Goal: Find contact information: Find contact information

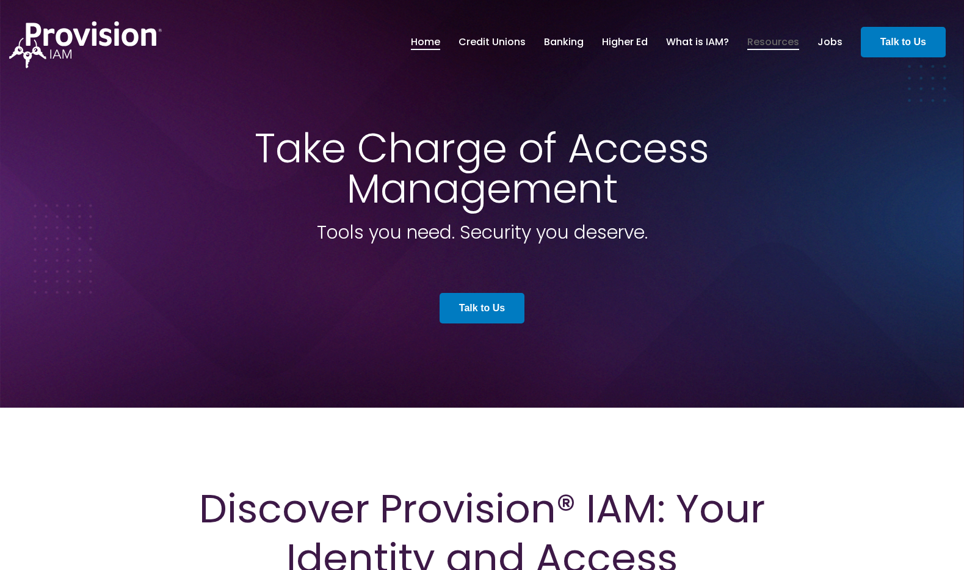
click at [765, 43] on link "Resources" at bounding box center [773, 42] width 52 height 21
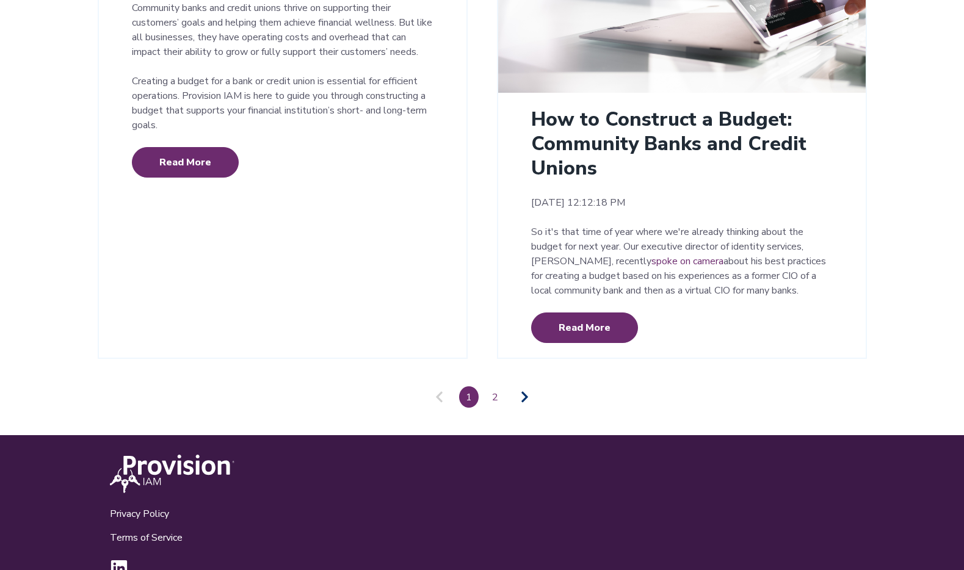
scroll to position [2821, 0]
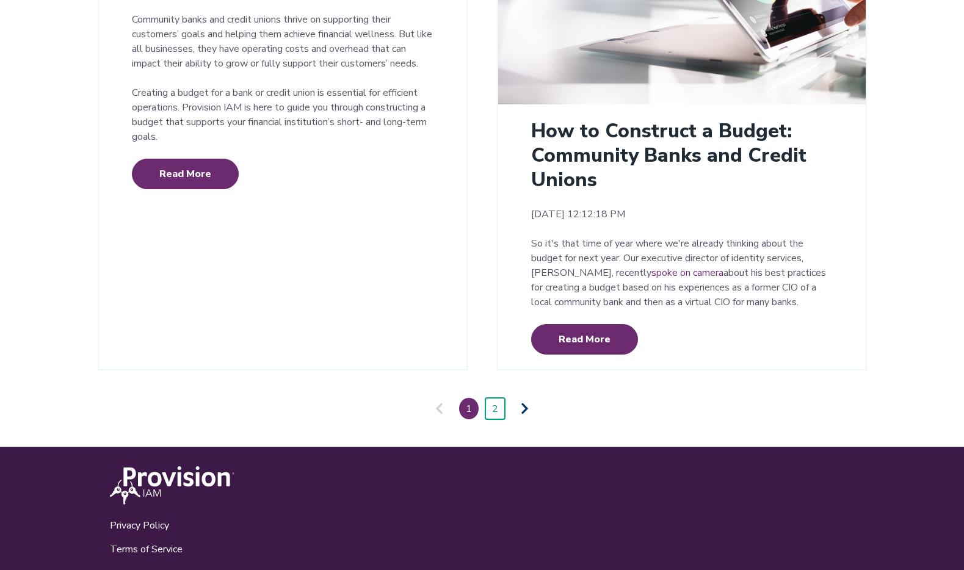
click at [501, 398] on link "2" at bounding box center [495, 408] width 20 height 21
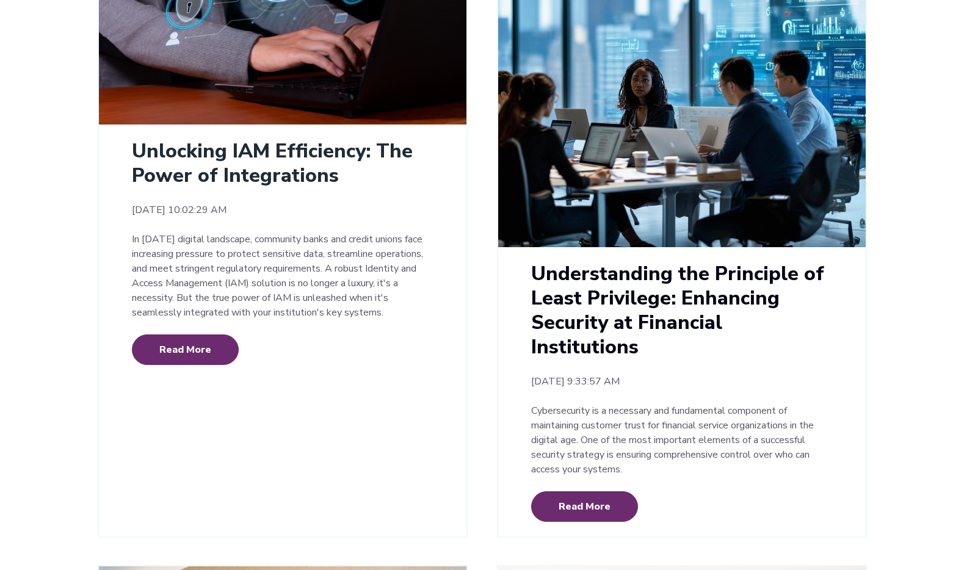
scroll to position [360, 0]
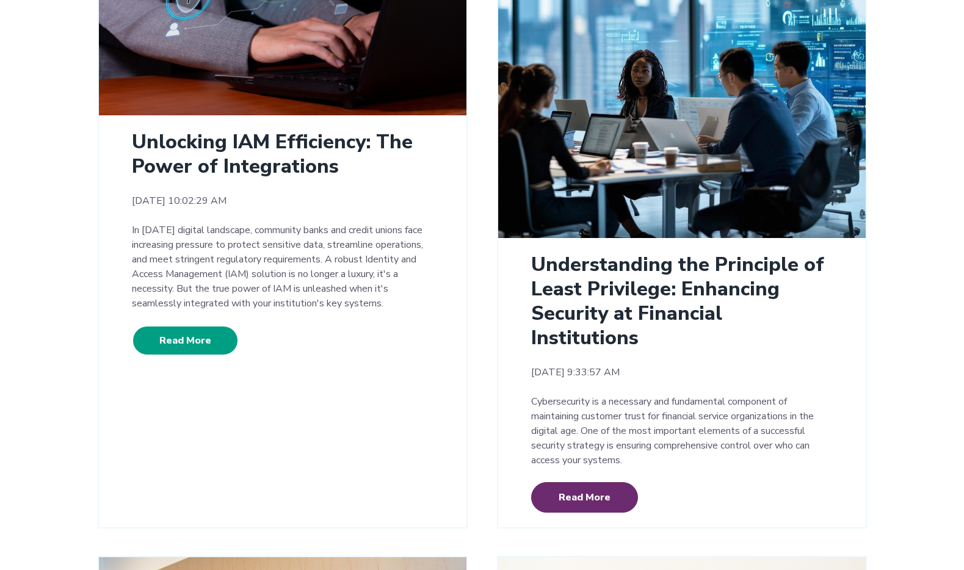
click at [180, 338] on link "Read More" at bounding box center [185, 340] width 107 height 31
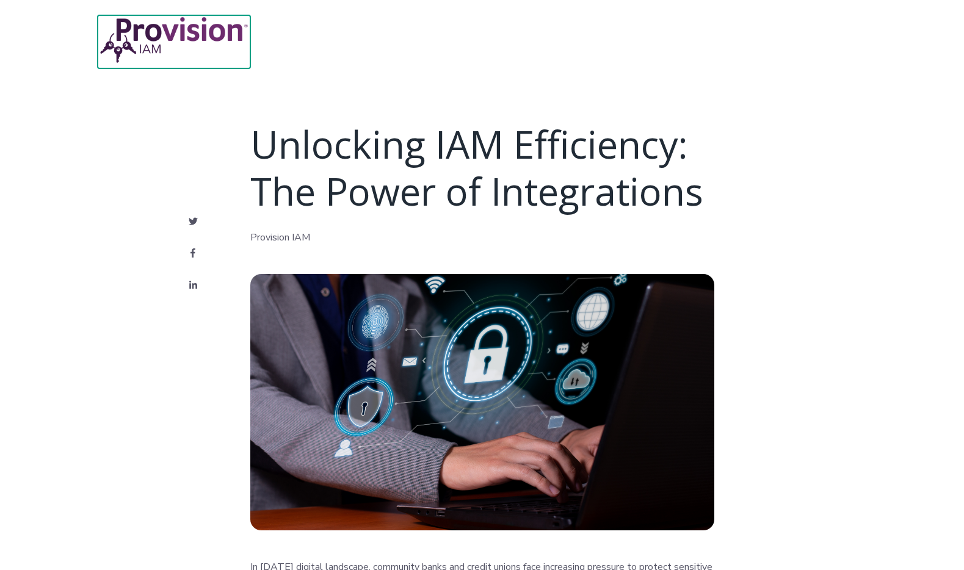
click at [192, 42] on img at bounding box center [174, 39] width 153 height 49
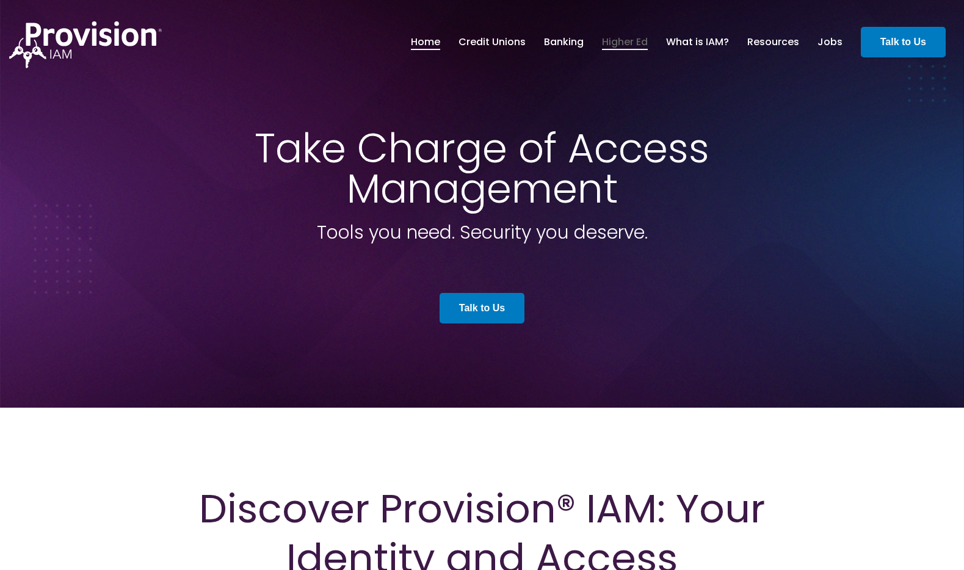
click at [625, 42] on link "Higher Ed" at bounding box center [625, 42] width 46 height 21
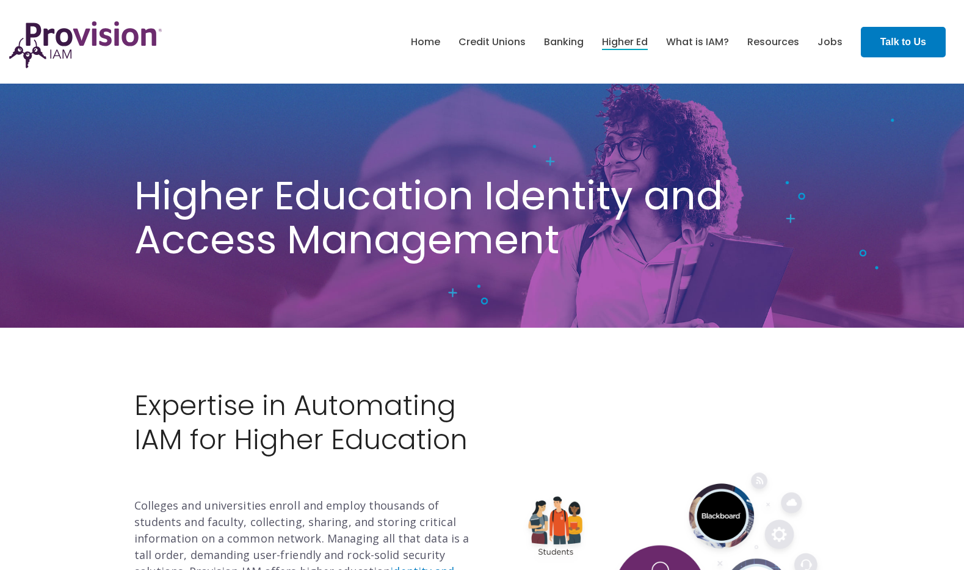
click at [103, 24] on img at bounding box center [85, 44] width 153 height 47
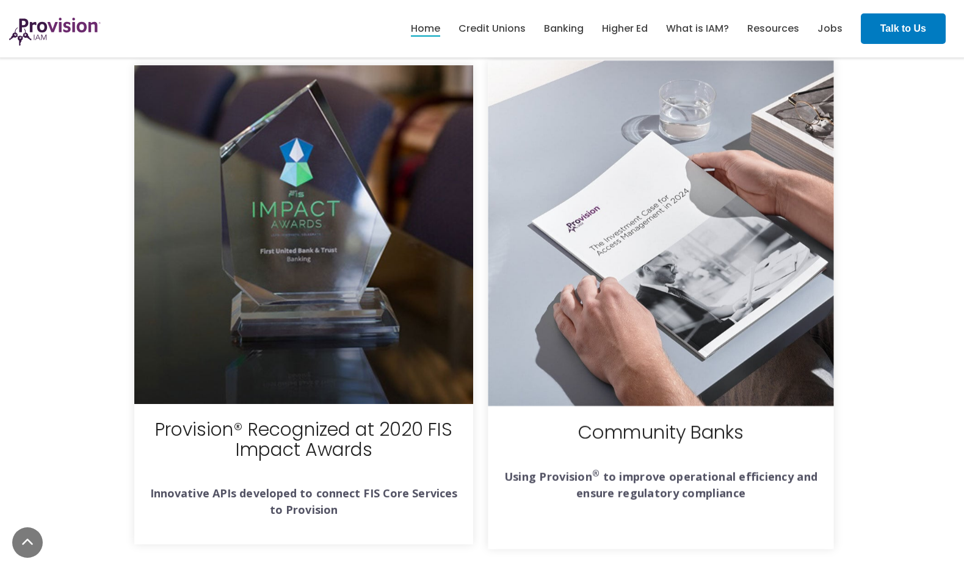
scroll to position [4193, 0]
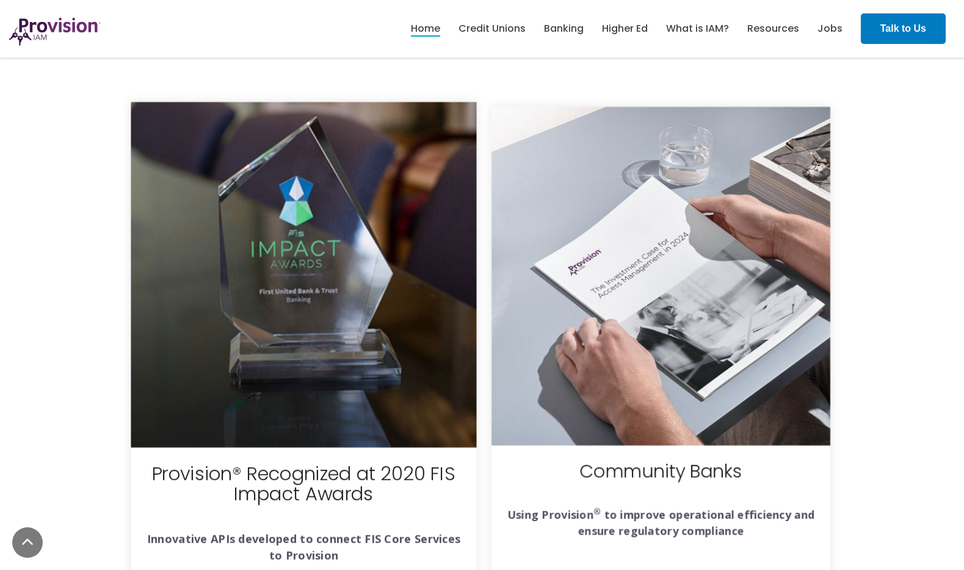
click at [379, 311] on img at bounding box center [304, 275] width 346 height 346
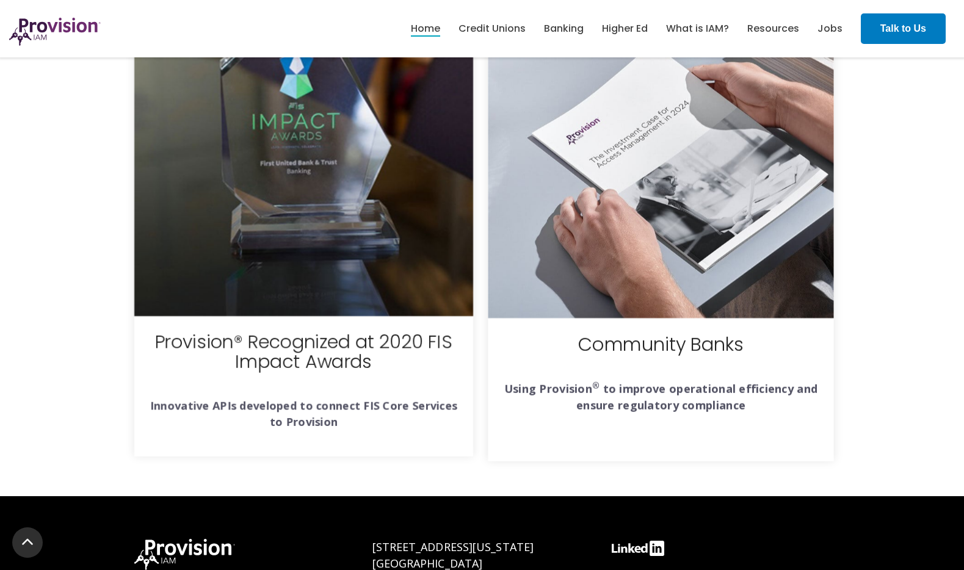
scroll to position [4339, 0]
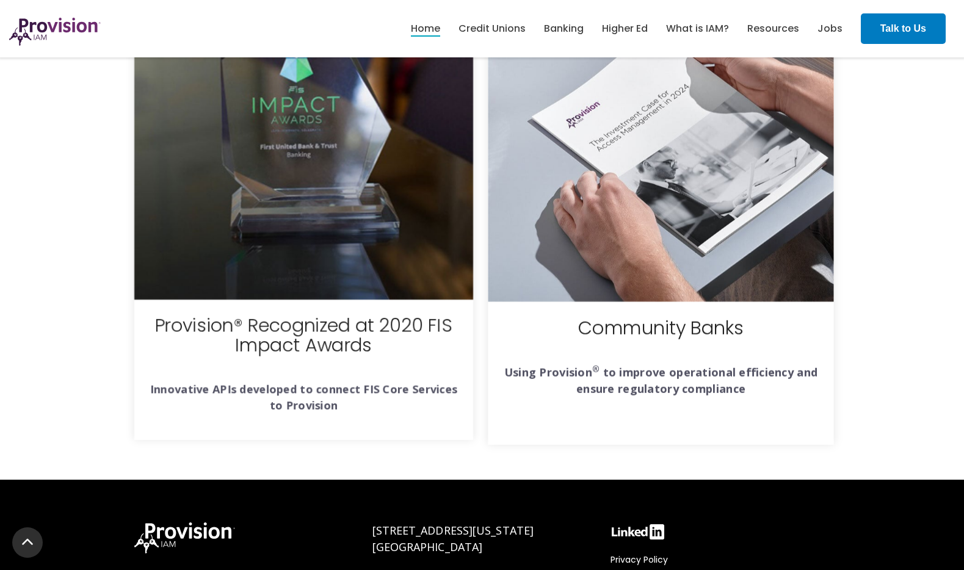
click at [665, 187] on img at bounding box center [661, 129] width 346 height 346
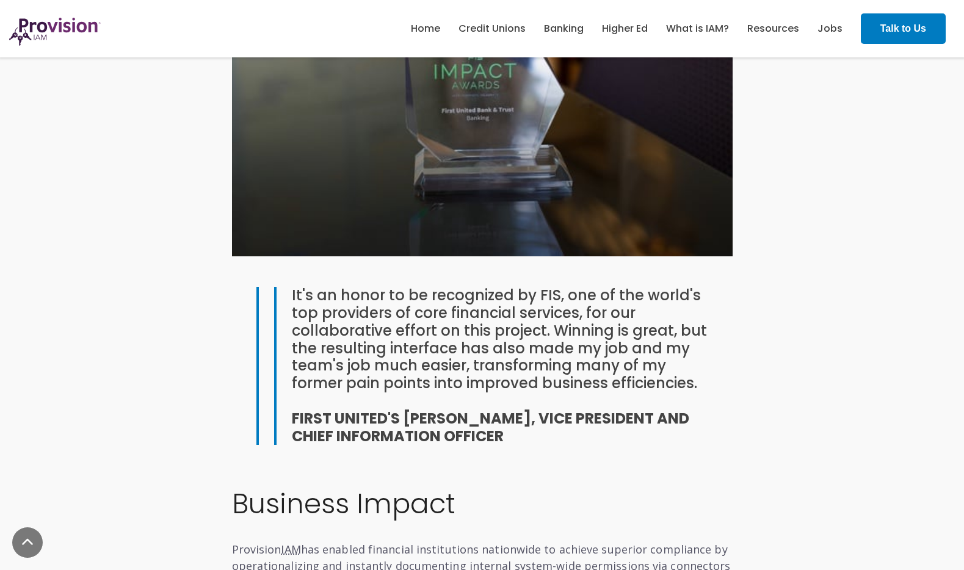
scroll to position [874, 0]
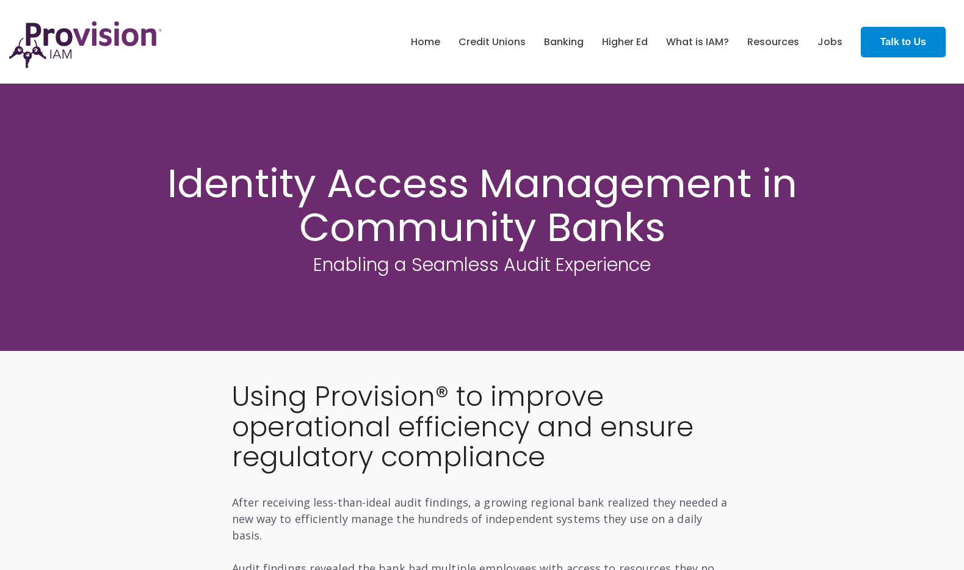
click at [893, 40] on strong "Talk to Us" at bounding box center [904, 42] width 46 height 10
